Goal: Check status: Check status

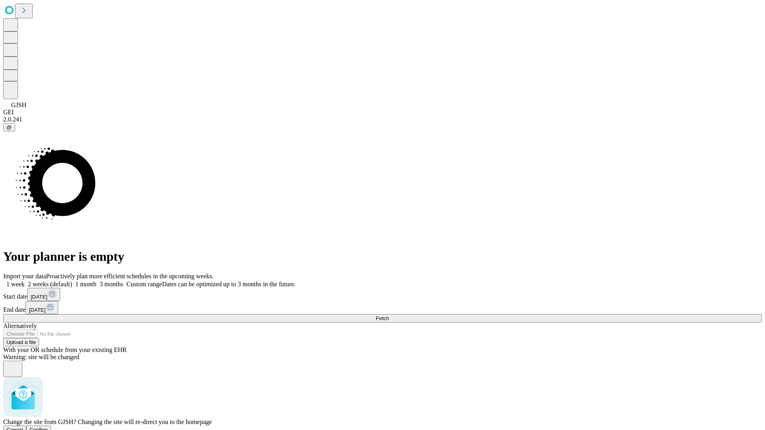
click at [48, 427] on span "Confirm" at bounding box center [38, 430] width 19 height 6
click at [25, 281] on label "1 week" at bounding box center [14, 284] width 22 height 7
click at [389, 315] on span "Fetch" at bounding box center [382, 318] width 13 height 6
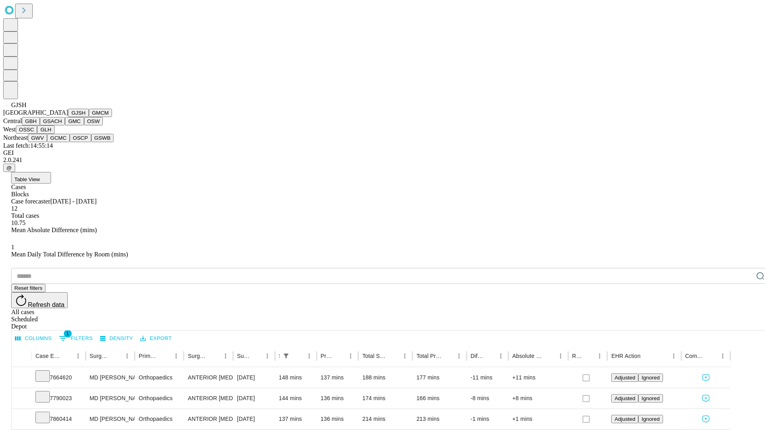
click at [89, 117] on button "GMCM" at bounding box center [100, 113] width 23 height 8
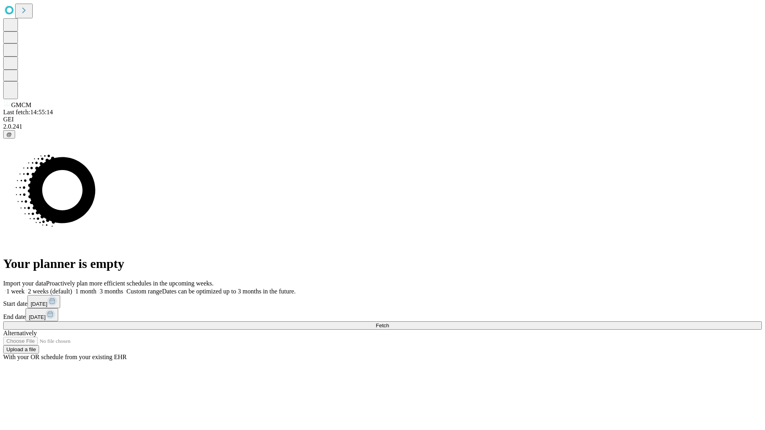
click at [25, 288] on label "1 week" at bounding box center [14, 291] width 22 height 7
click at [389, 323] on span "Fetch" at bounding box center [382, 326] width 13 height 6
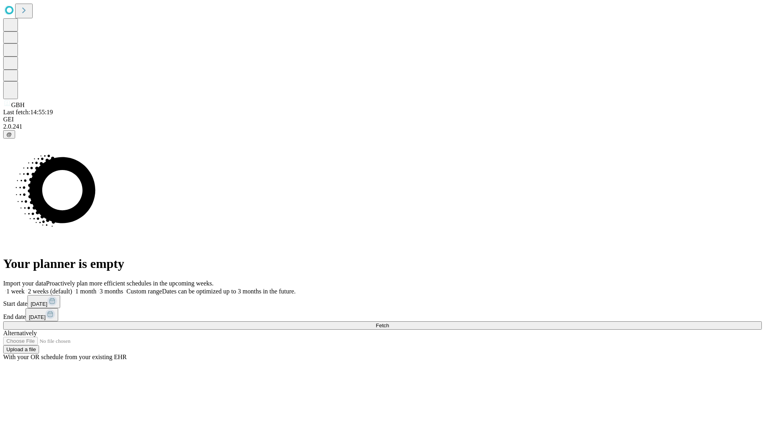
click at [25, 288] on label "1 week" at bounding box center [14, 291] width 22 height 7
click at [389, 323] on span "Fetch" at bounding box center [382, 326] width 13 height 6
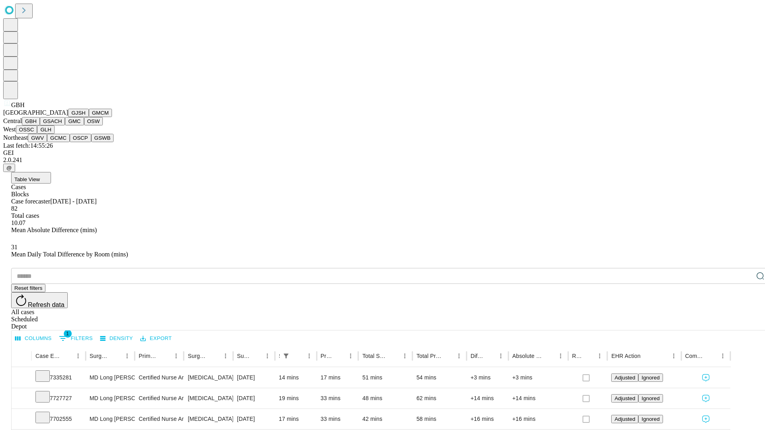
click at [62, 125] on button "GSACH" at bounding box center [52, 121] width 25 height 8
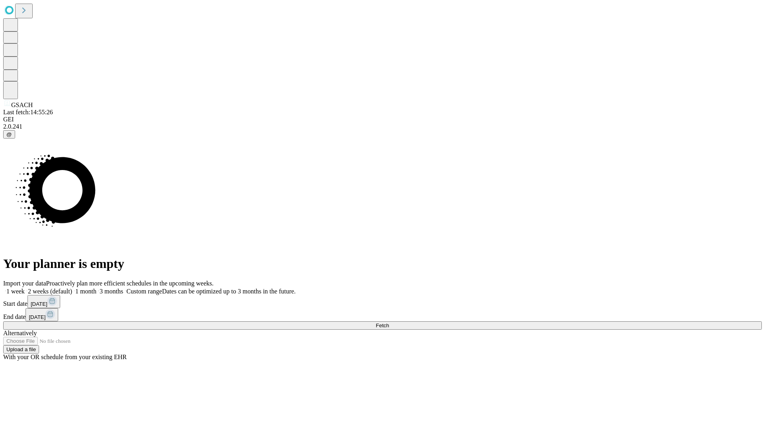
click at [25, 288] on label "1 week" at bounding box center [14, 291] width 22 height 7
click at [389, 323] on span "Fetch" at bounding box center [382, 326] width 13 height 6
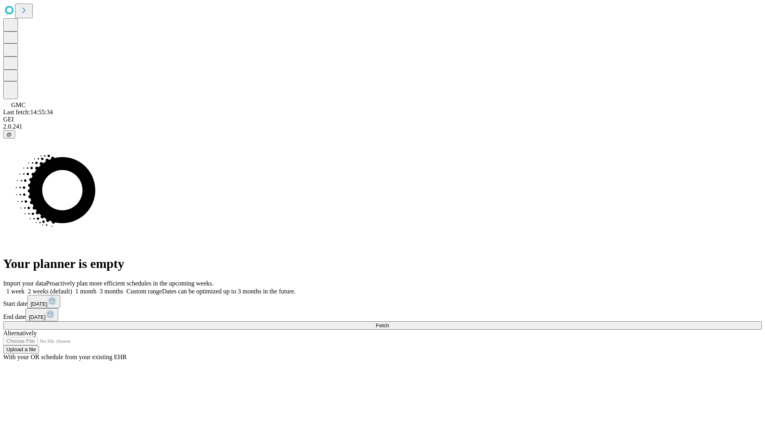
click at [25, 288] on label "1 week" at bounding box center [14, 291] width 22 height 7
click at [389, 323] on span "Fetch" at bounding box center [382, 326] width 13 height 6
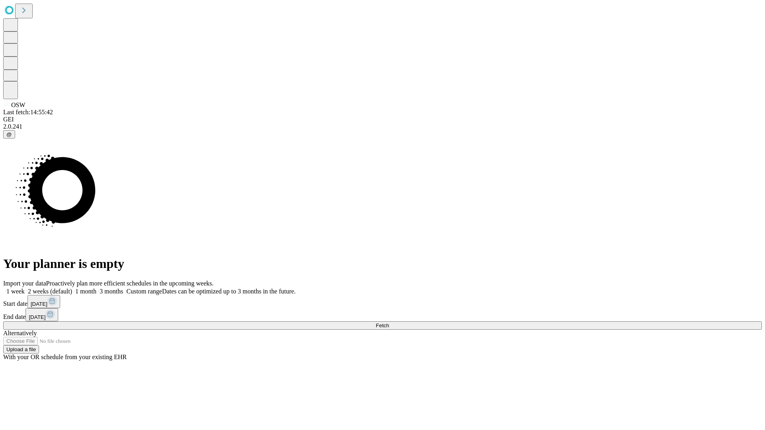
click at [25, 288] on label "1 week" at bounding box center [14, 291] width 22 height 7
click at [389, 323] on span "Fetch" at bounding box center [382, 326] width 13 height 6
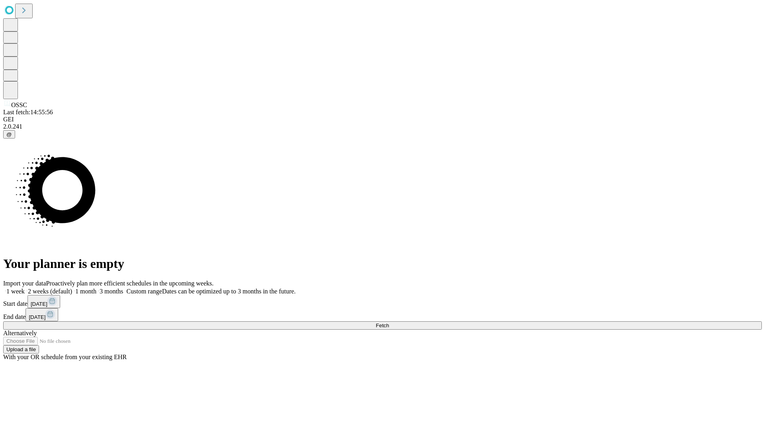
click at [25, 288] on label "1 week" at bounding box center [14, 291] width 22 height 7
click at [389, 323] on span "Fetch" at bounding box center [382, 326] width 13 height 6
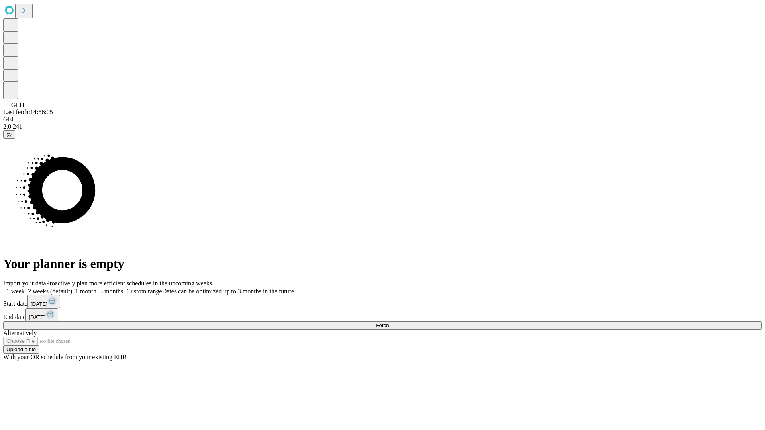
click at [25, 288] on label "1 week" at bounding box center [14, 291] width 22 height 7
click at [389, 323] on span "Fetch" at bounding box center [382, 326] width 13 height 6
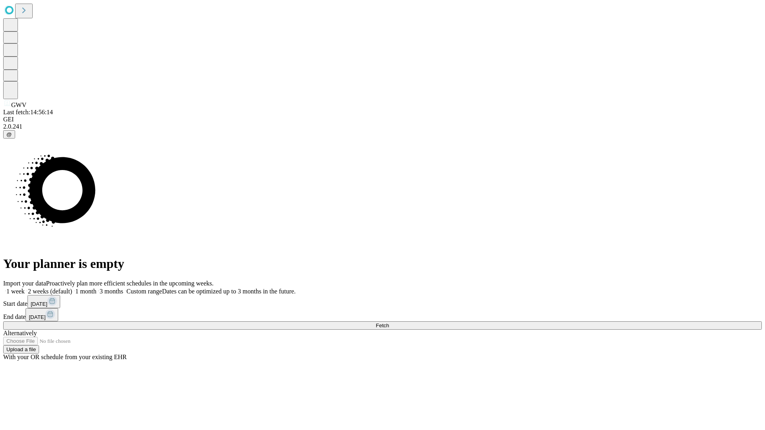
click at [25, 288] on label "1 week" at bounding box center [14, 291] width 22 height 7
click at [389, 323] on span "Fetch" at bounding box center [382, 326] width 13 height 6
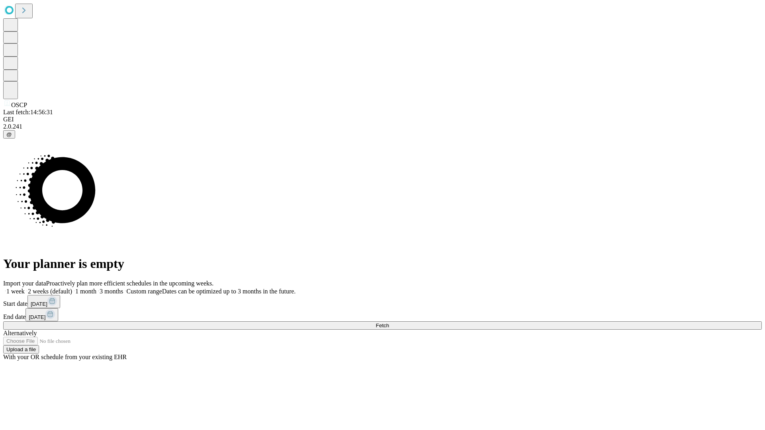
click at [25, 288] on label "1 week" at bounding box center [14, 291] width 22 height 7
click at [389, 323] on span "Fetch" at bounding box center [382, 326] width 13 height 6
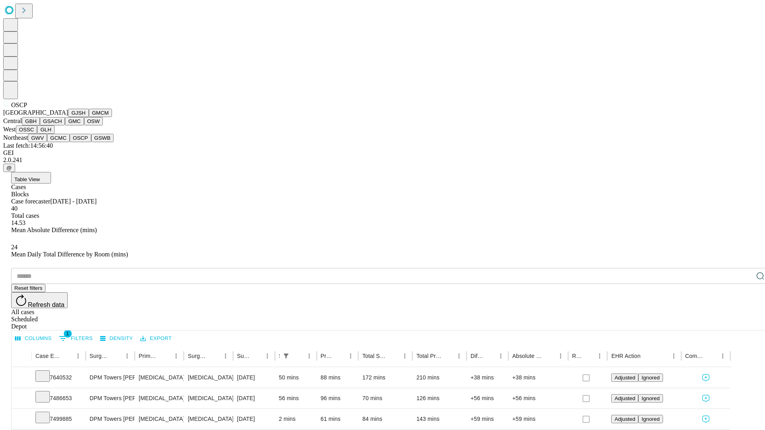
click at [91, 142] on button "GSWB" at bounding box center [102, 138] width 23 height 8
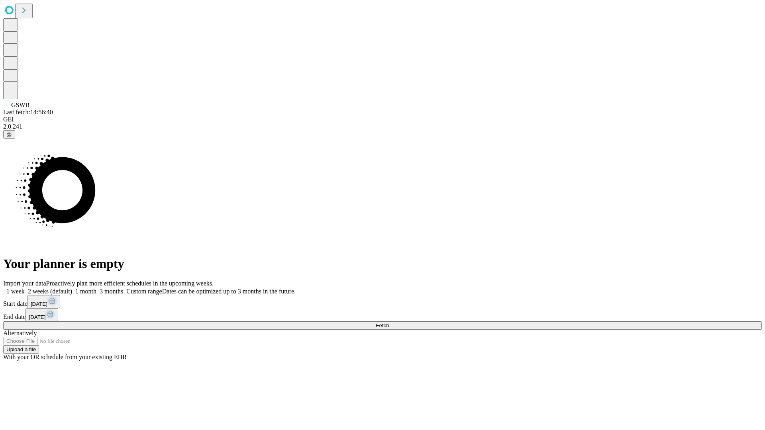
click at [25, 288] on label "1 week" at bounding box center [14, 291] width 22 height 7
click at [389, 323] on span "Fetch" at bounding box center [382, 326] width 13 height 6
